Goal: Task Accomplishment & Management: Use online tool/utility

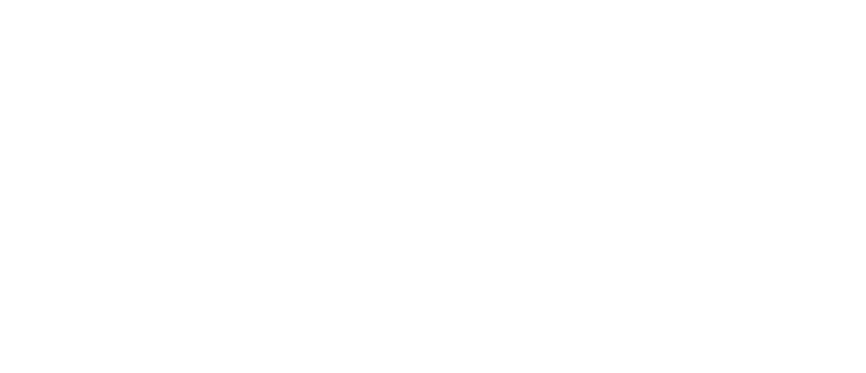
drag, startPoint x: 0, startPoint y: 0, endPoint x: 430, endPoint y: 125, distance: 448.0
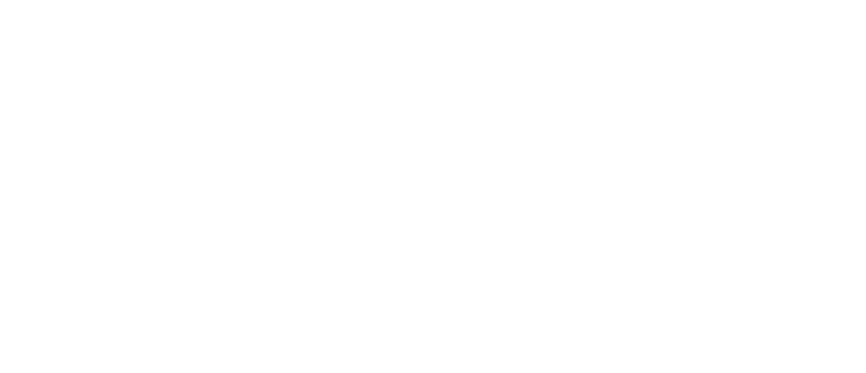
type input "AVICOLA VENECIANA-LOTE 61"
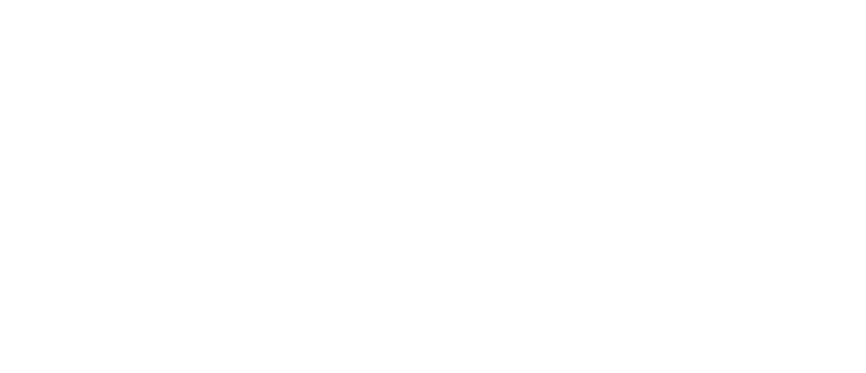
type input "AVICOLA VENECIANA-LOTE 62"
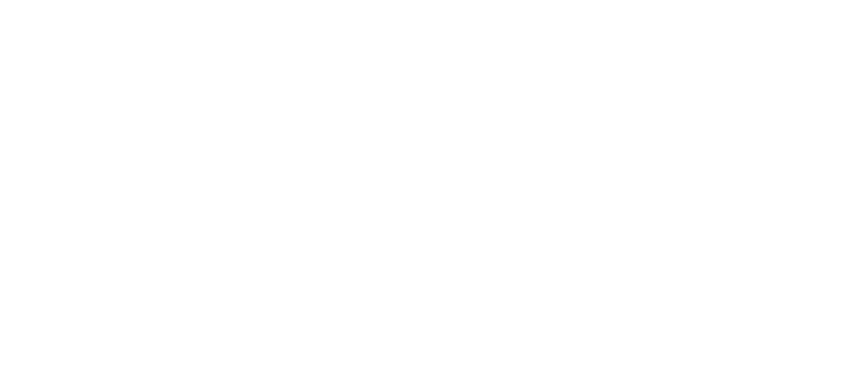
type input "AVICOLA VENECIANA-LOTE 63"
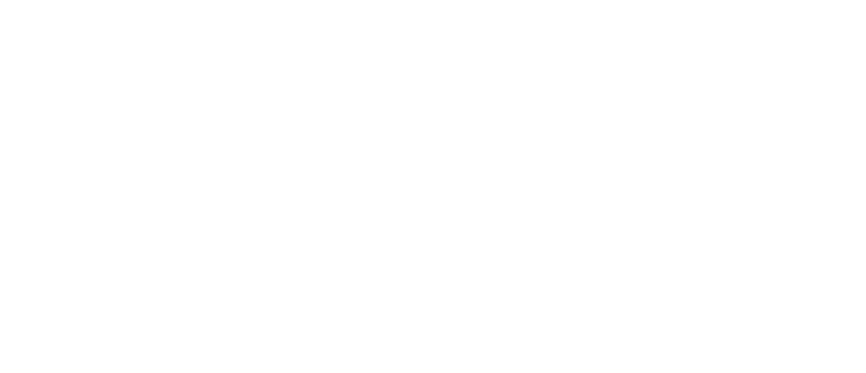
type input "AVICOLA VENECIANA-LOTE 64"
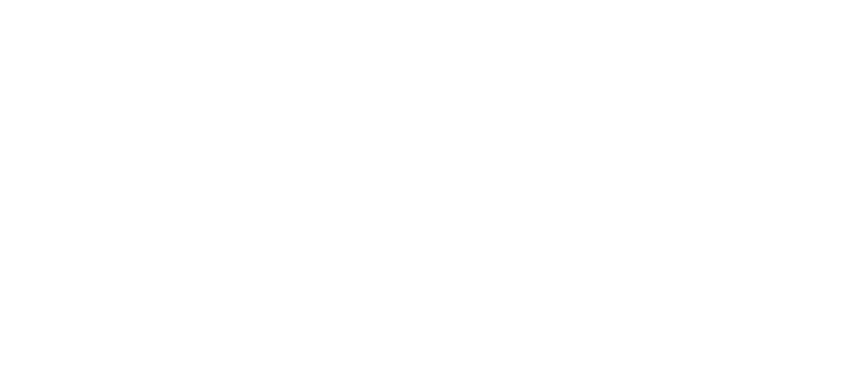
type input "AVICOLA VENECIANA-LOTE 65"
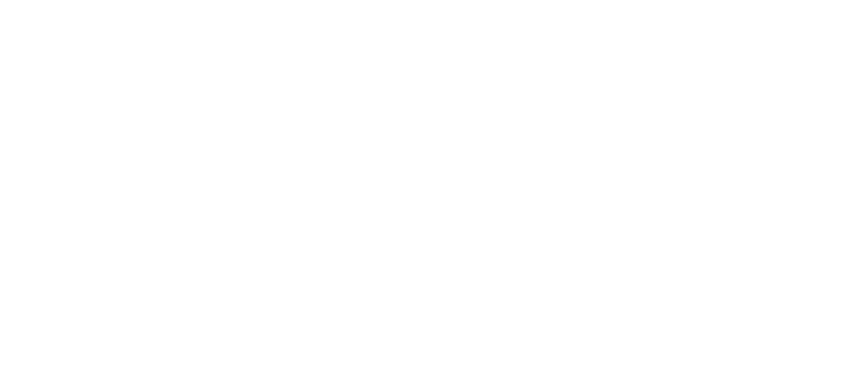
type input "AVICOLA VENECIANA-LOTE 66"
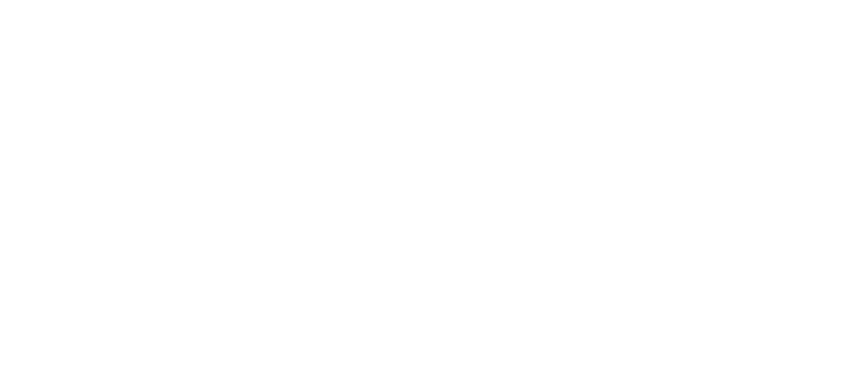
type input "AVICOLA VENECIANA-LOTE 67"
